Goal: Task Accomplishment & Management: Complete application form

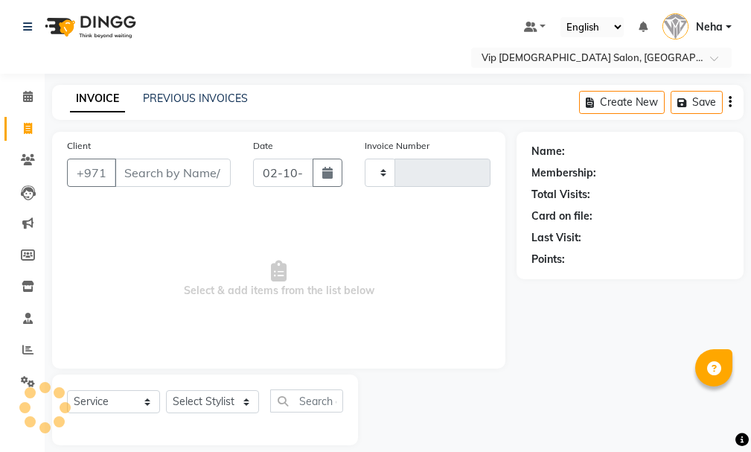
select select "service"
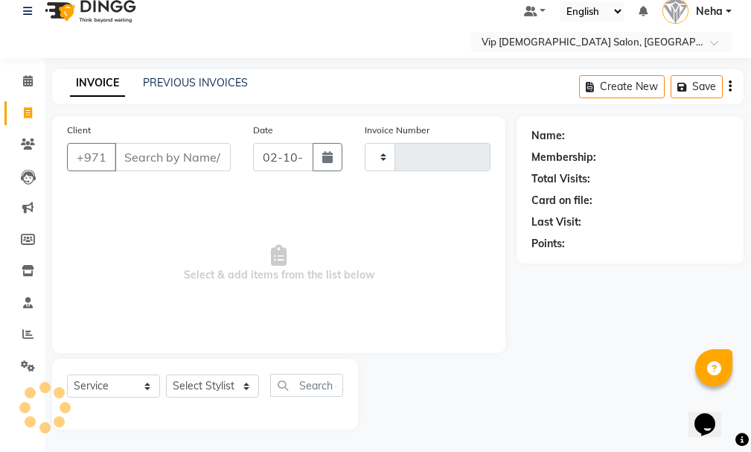
type input "2100"
select select "8415"
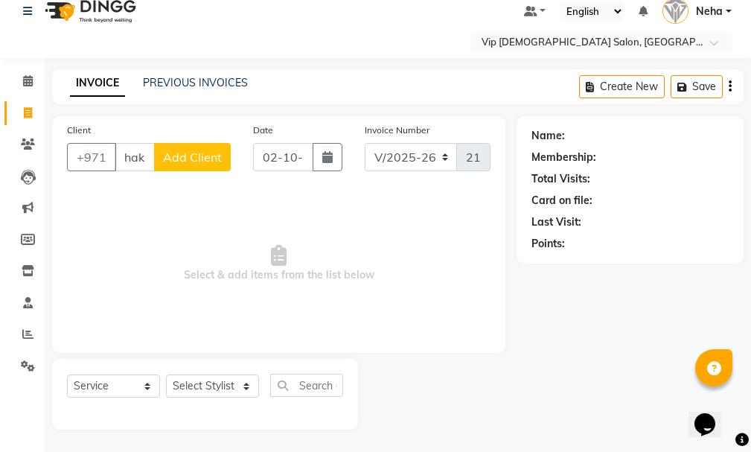
scroll to position [0, 10]
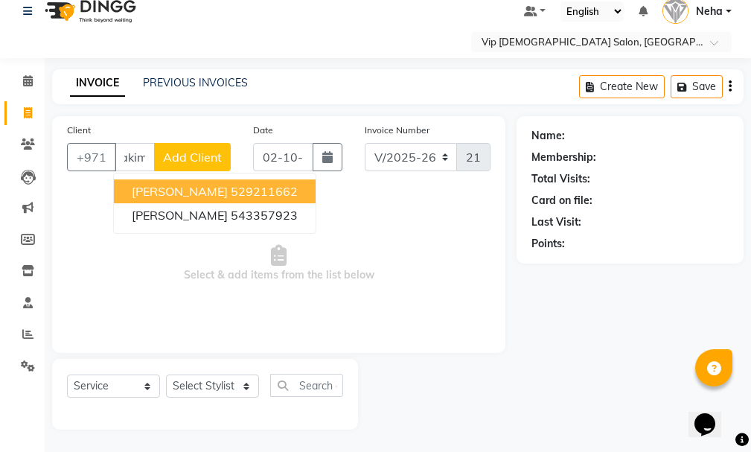
click at [145, 192] on span "[PERSON_NAME]" at bounding box center [180, 191] width 96 height 15
type input "529211662"
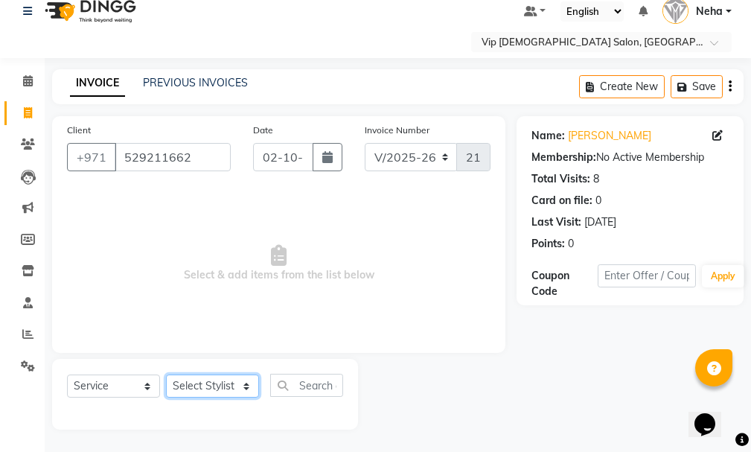
click at [207, 381] on select "Select Stylist [PERSON_NAME] [PERSON_NAME] [PERSON_NAME] [PERSON_NAME] [PERSON_…" at bounding box center [212, 385] width 93 height 23
select select "81343"
click at [166, 374] on select "Select Stylist [PERSON_NAME] [PERSON_NAME] [PERSON_NAME] [PERSON_NAME] [PERSON_…" at bounding box center [212, 385] width 93 height 23
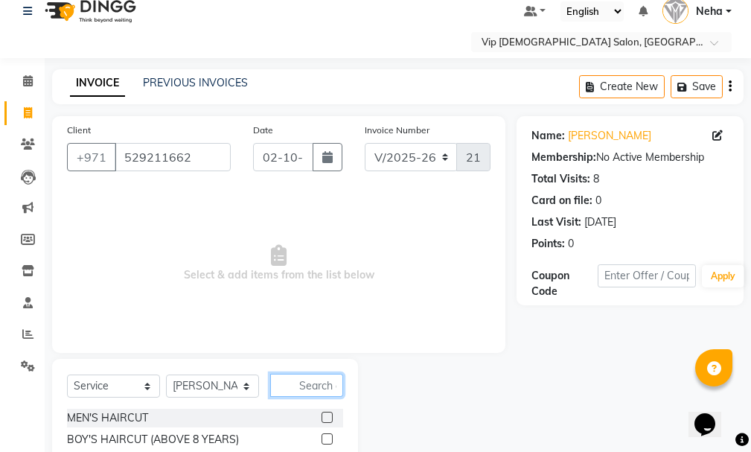
click at [300, 377] on input "text" at bounding box center [306, 385] width 73 height 23
click at [322, 417] on label at bounding box center [327, 417] width 11 height 11
click at [322, 417] on input "checkbox" at bounding box center [327, 418] width 10 height 10
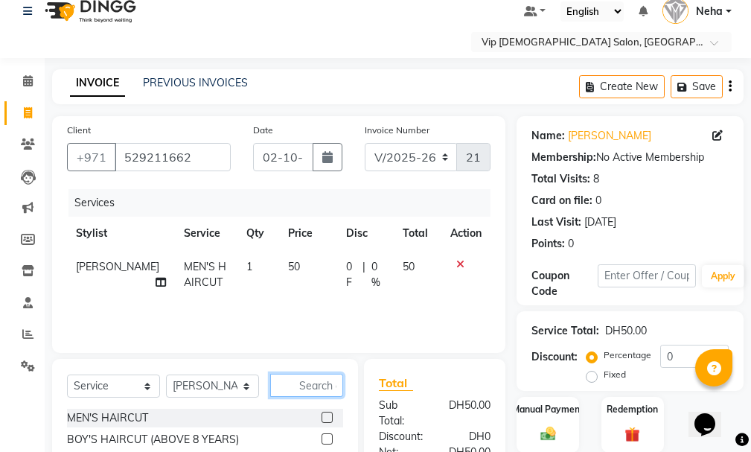
checkbox input "false"
click at [319, 383] on input "text" at bounding box center [306, 385] width 73 height 23
type input "color"
click at [326, 440] on label at bounding box center [327, 438] width 11 height 11
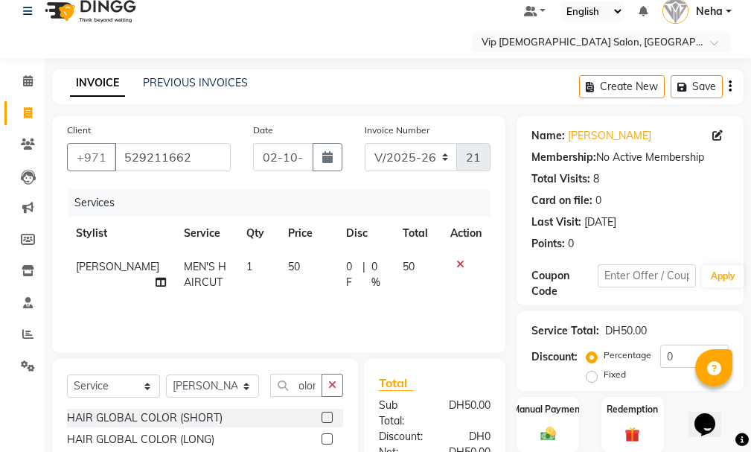
click at [326, 440] on input "checkbox" at bounding box center [327, 440] width 10 height 10
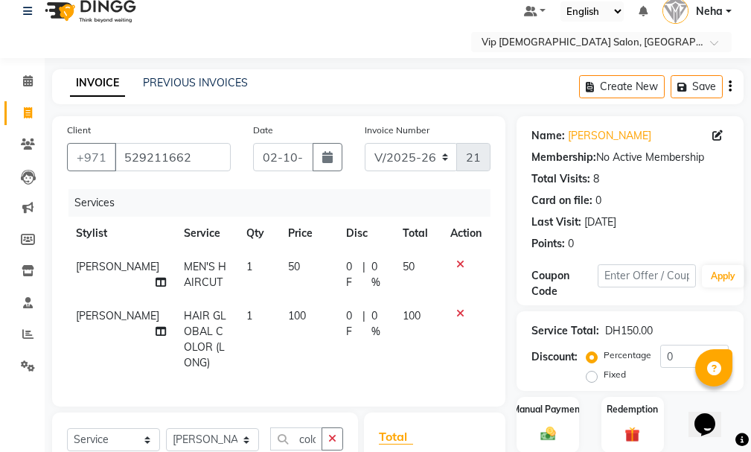
checkbox input "false"
drag, startPoint x: 752, startPoint y: 59, endPoint x: 747, endPoint y: 207, distance: 148.2
click at [747, 207] on app-home "Select Location × Vip [DEMOGRAPHIC_DATA] Salon, Hor Al Anz East Default Panel M…" at bounding box center [375, 327] width 751 height 687
click at [729, 46] on div at bounding box center [601, 43] width 261 height 15
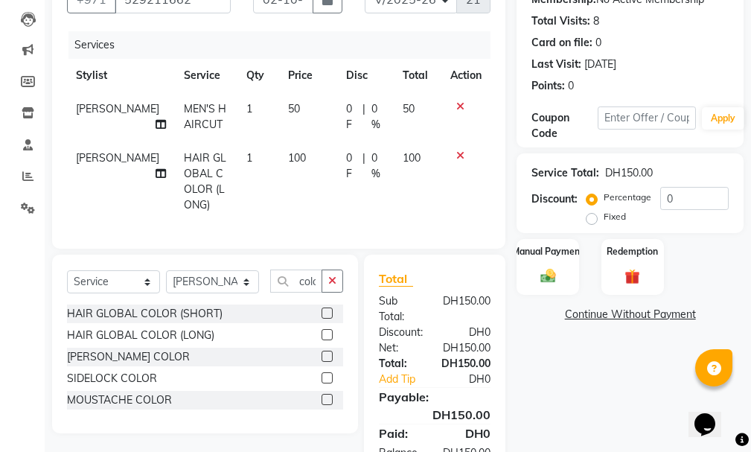
scroll to position [246, 0]
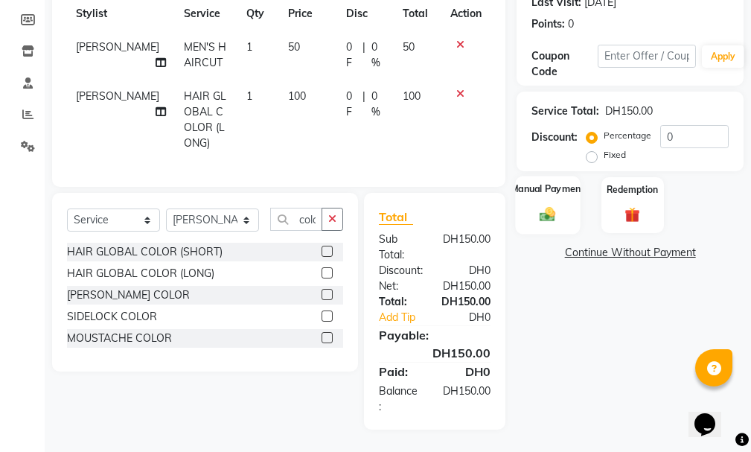
click at [546, 187] on div "Manual Payment" at bounding box center [548, 205] width 65 height 58
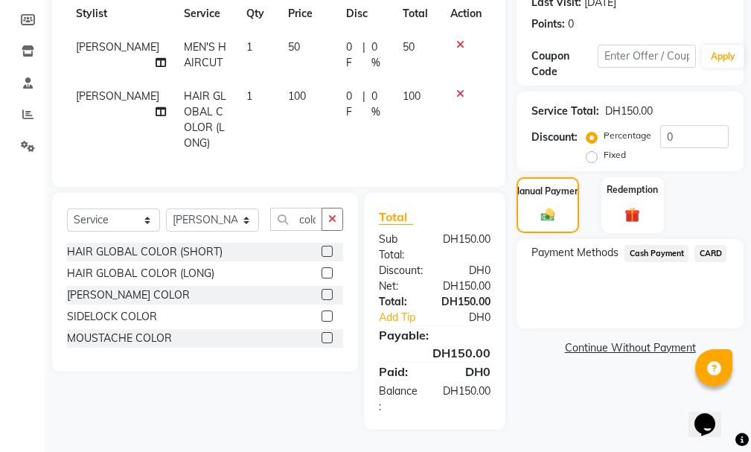
click at [713, 245] on span "CARD" at bounding box center [711, 253] width 32 height 17
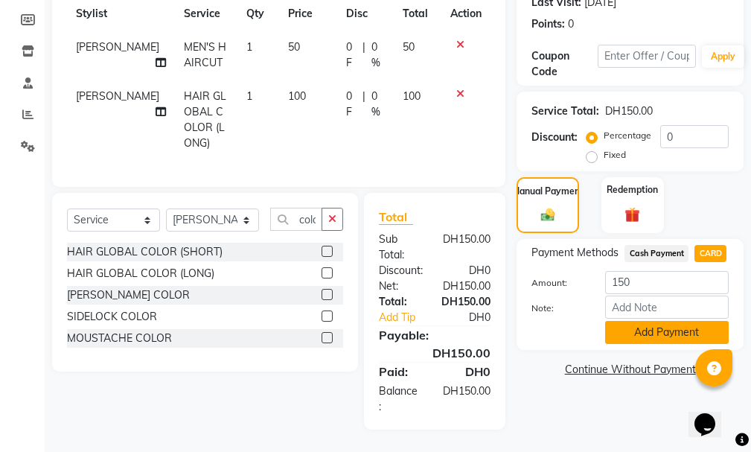
click at [667, 324] on button "Add Payment" at bounding box center [667, 332] width 124 height 23
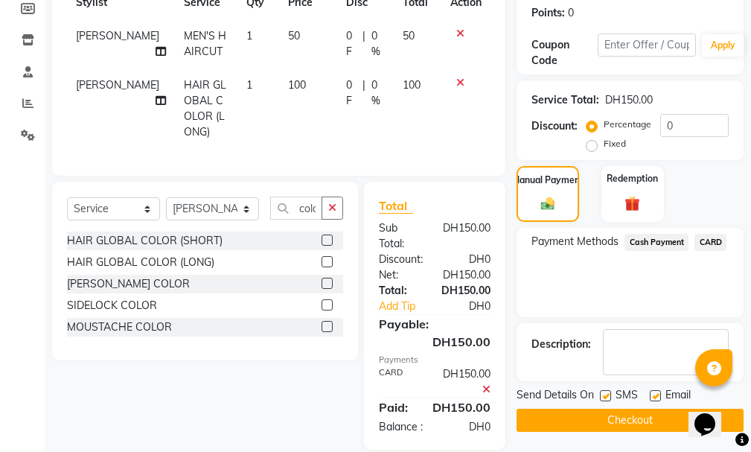
scroll to position [293, 0]
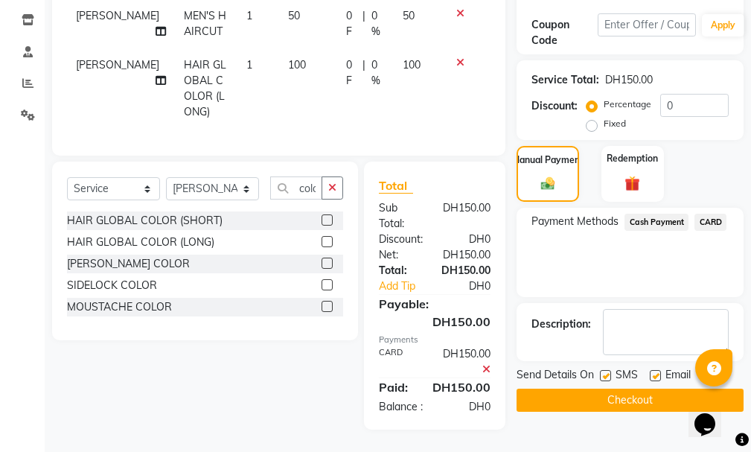
click at [663, 389] on button "Checkout" at bounding box center [630, 400] width 227 height 23
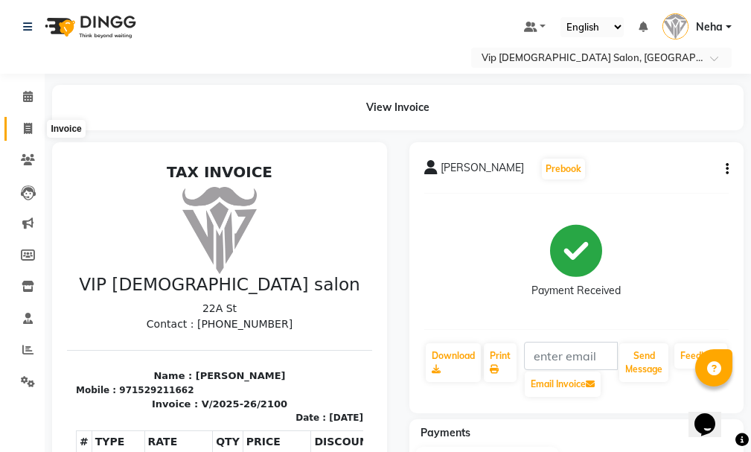
click at [32, 121] on span at bounding box center [28, 129] width 26 height 17
select select "service"
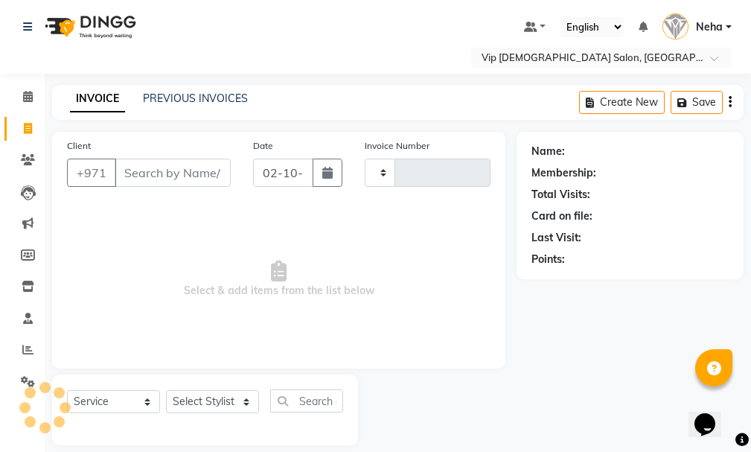
type input "2101"
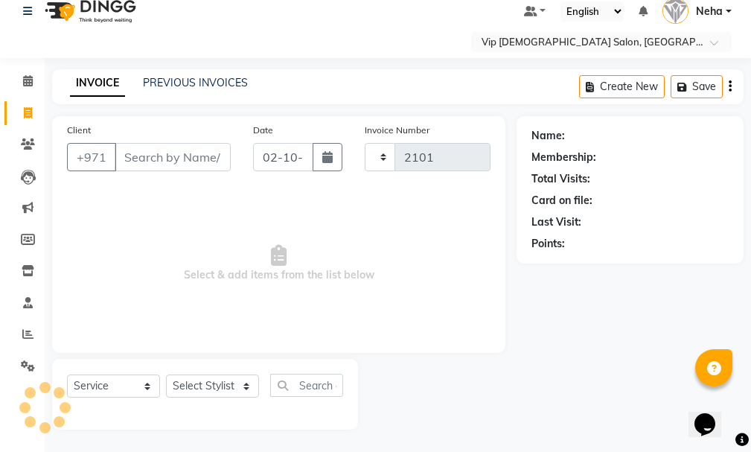
select select "8415"
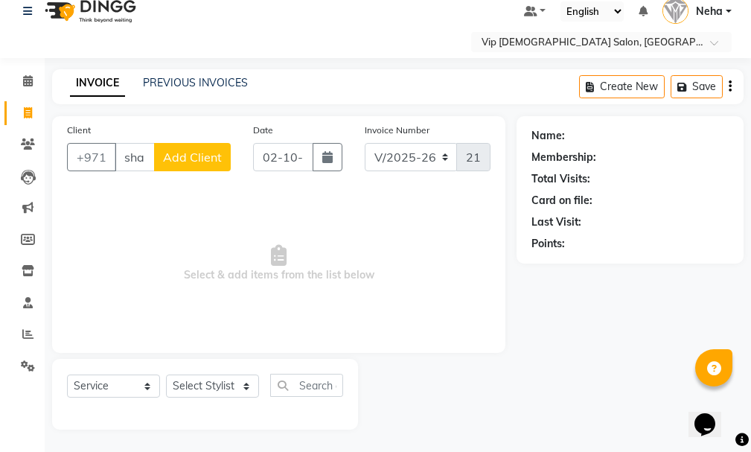
scroll to position [0, 4]
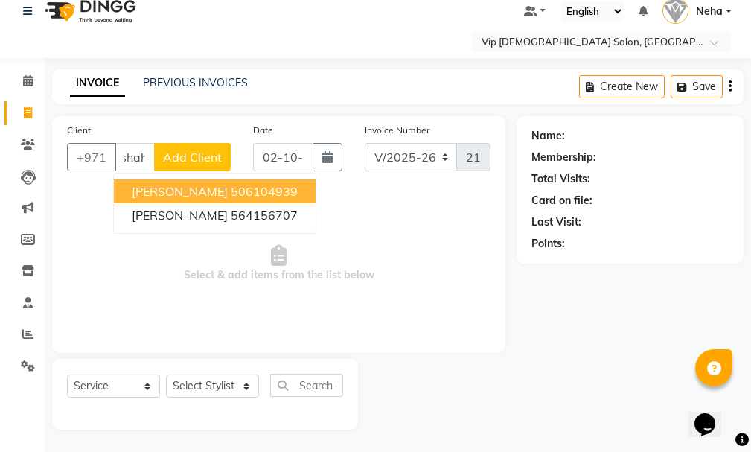
click at [256, 188] on ngb-highlight "506104939" at bounding box center [264, 191] width 67 height 15
type input "506104939"
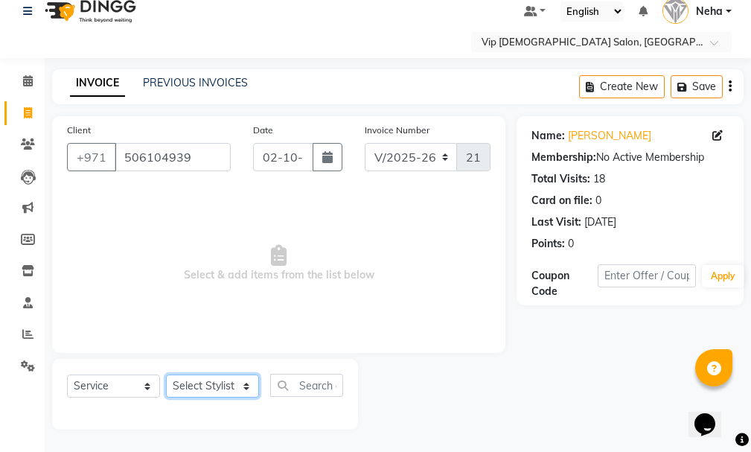
click at [201, 382] on select "Select Stylist [PERSON_NAME] [PERSON_NAME] [PERSON_NAME] [PERSON_NAME] [PERSON_…" at bounding box center [212, 385] width 93 height 23
select select "81363"
click at [166, 374] on select "Select Stylist [PERSON_NAME] [PERSON_NAME] [PERSON_NAME] [PERSON_NAME] [PERSON_…" at bounding box center [212, 385] width 93 height 23
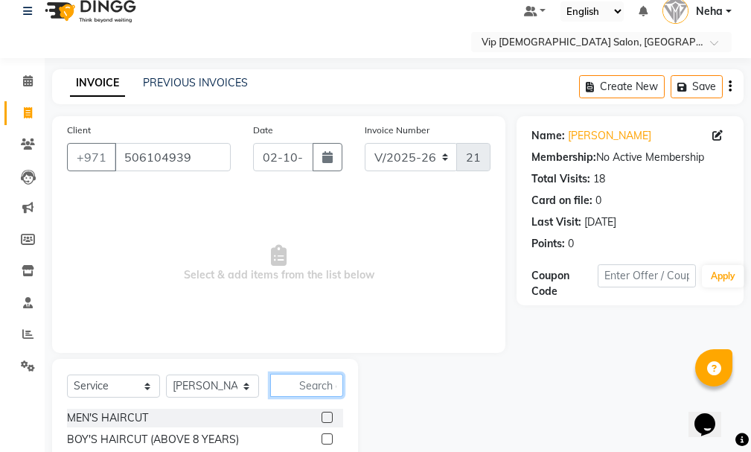
click at [304, 386] on input "text" at bounding box center [306, 385] width 73 height 23
type input "color"
click at [326, 438] on label at bounding box center [327, 438] width 11 height 11
click at [326, 438] on input "checkbox" at bounding box center [327, 440] width 10 height 10
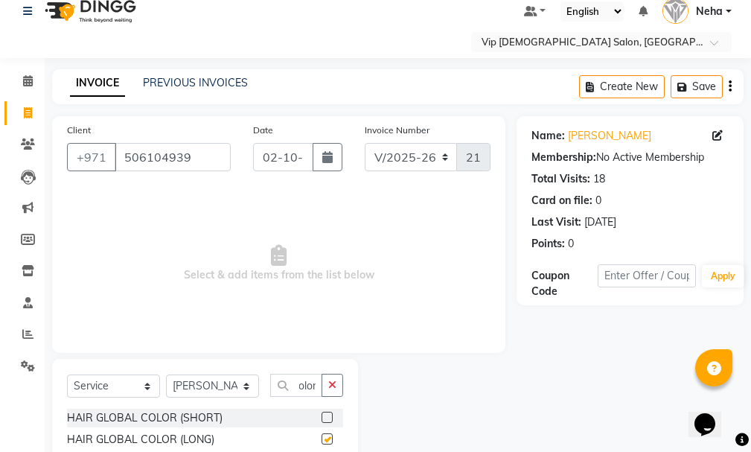
scroll to position [0, 0]
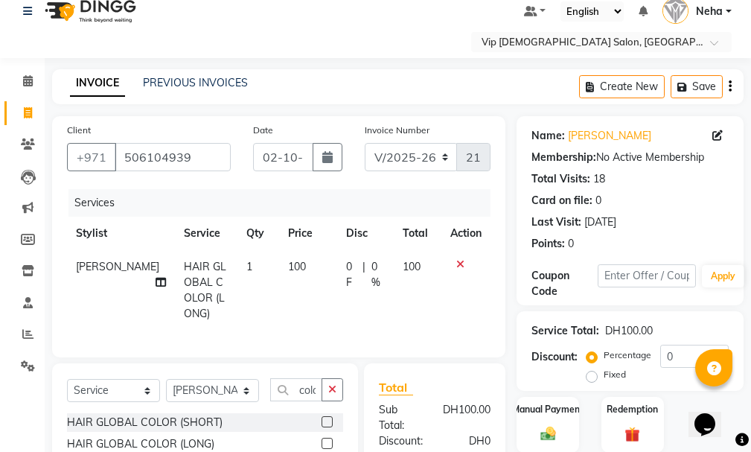
checkbox input "false"
click at [329, 395] on icon "button" at bounding box center [332, 389] width 8 height 10
type input "c"
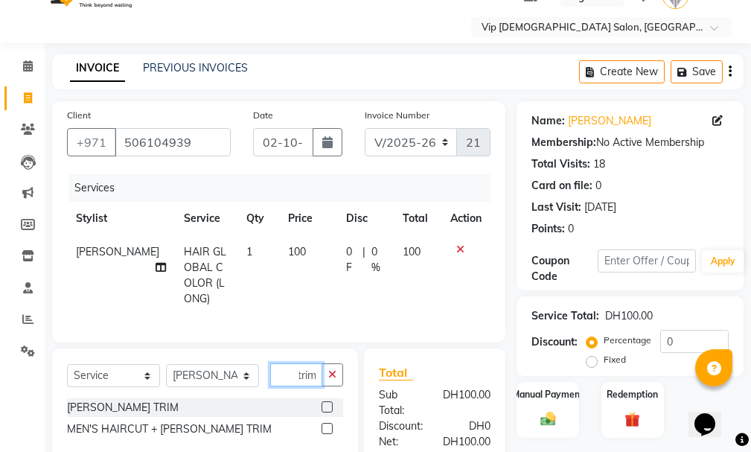
scroll to position [111, 0]
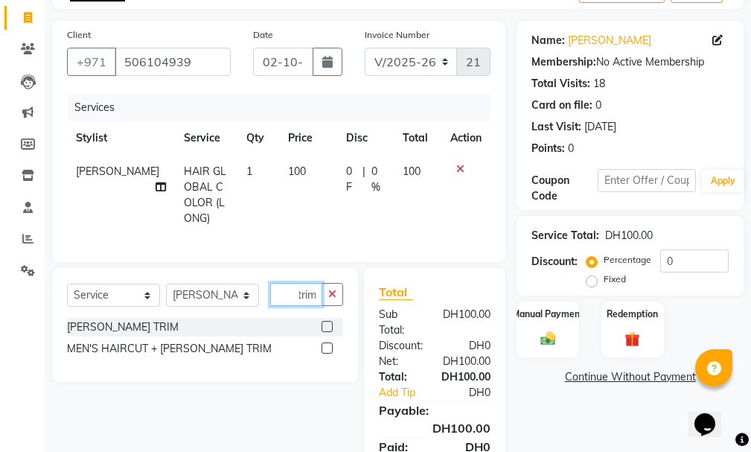
type input "trim"
click at [327, 354] on label at bounding box center [327, 347] width 11 height 11
click at [327, 354] on input "checkbox" at bounding box center [327, 349] width 10 height 10
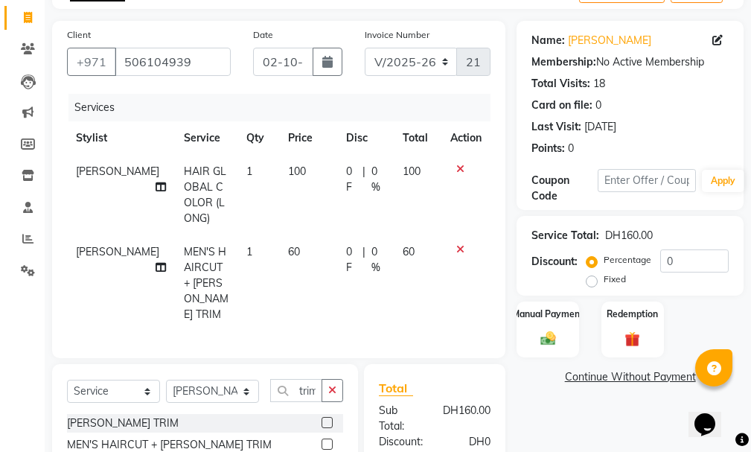
checkbox input "false"
click at [283, 249] on td "60" at bounding box center [308, 283] width 58 height 96
select select "81363"
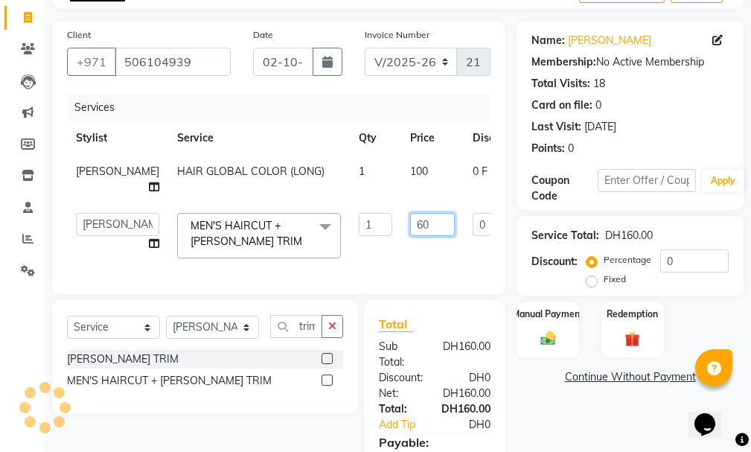
click at [410, 233] on input "60" at bounding box center [432, 224] width 45 height 23
type input "6"
type input "55"
click at [559, 331] on img at bounding box center [547, 339] width 25 height 18
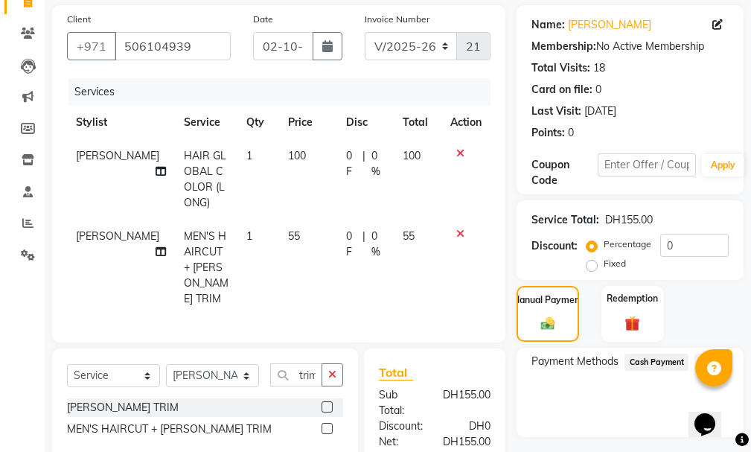
scroll to position [278, 0]
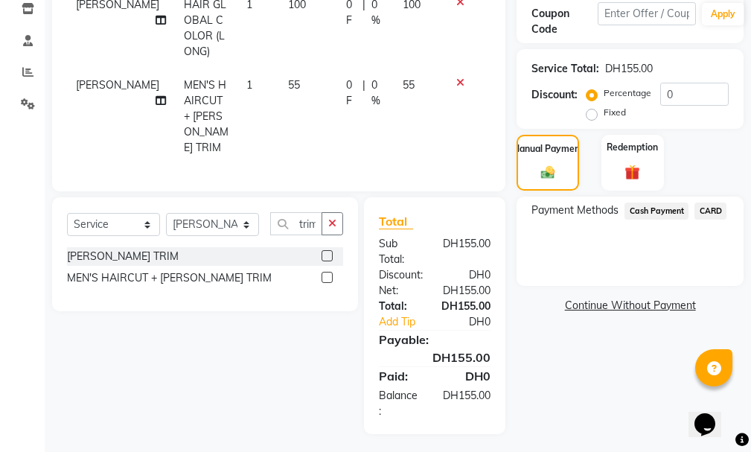
click at [718, 202] on span "CARD" at bounding box center [711, 210] width 32 height 17
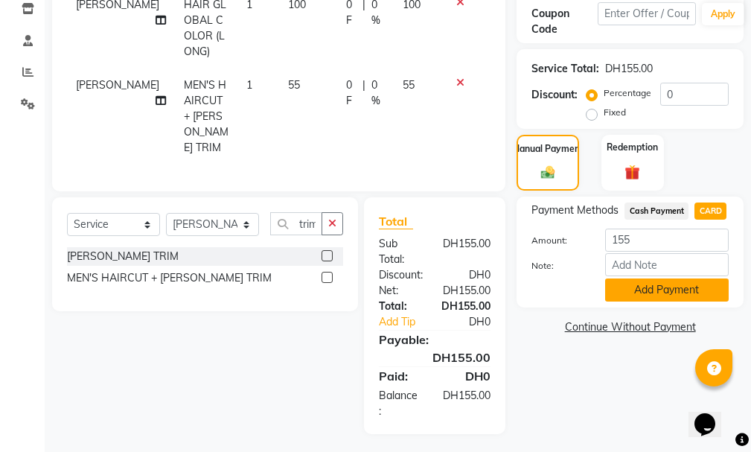
click at [679, 290] on button "Add Payment" at bounding box center [667, 289] width 124 height 23
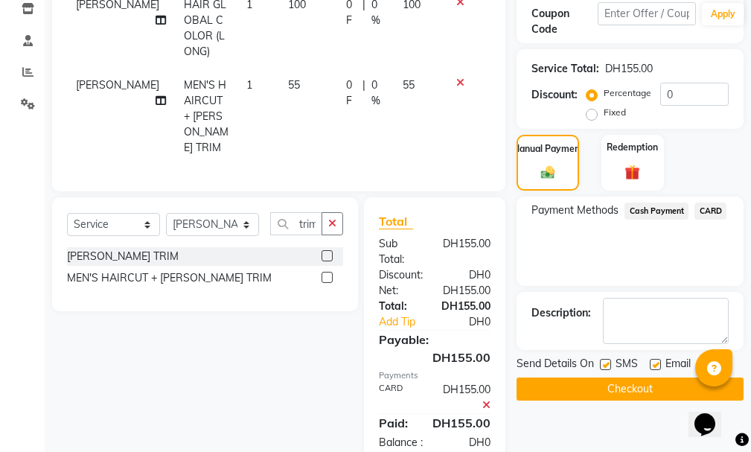
click at [644, 386] on button "Checkout" at bounding box center [630, 388] width 227 height 23
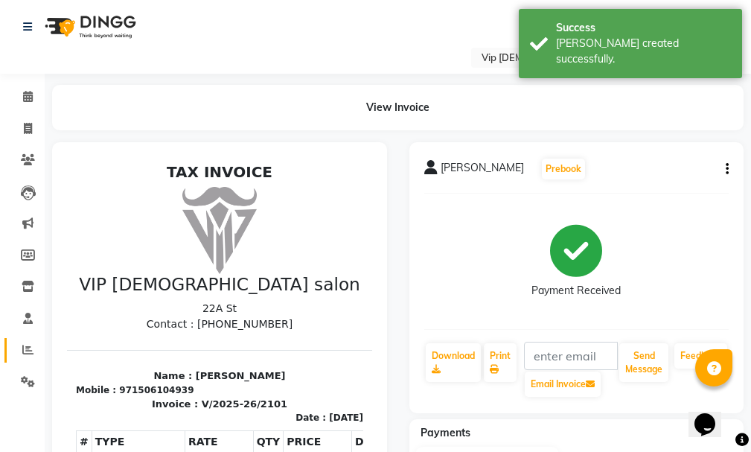
click at [28, 338] on link "Reports" at bounding box center [22, 350] width 36 height 25
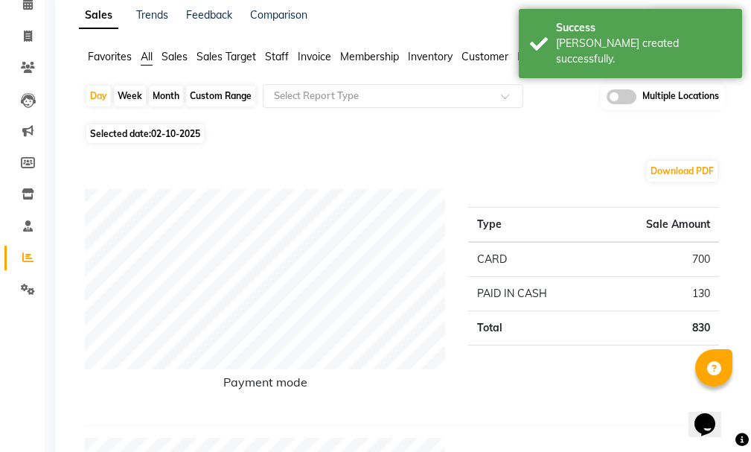
scroll to position [129, 0]
